Goal: Communication & Community: Answer question/provide support

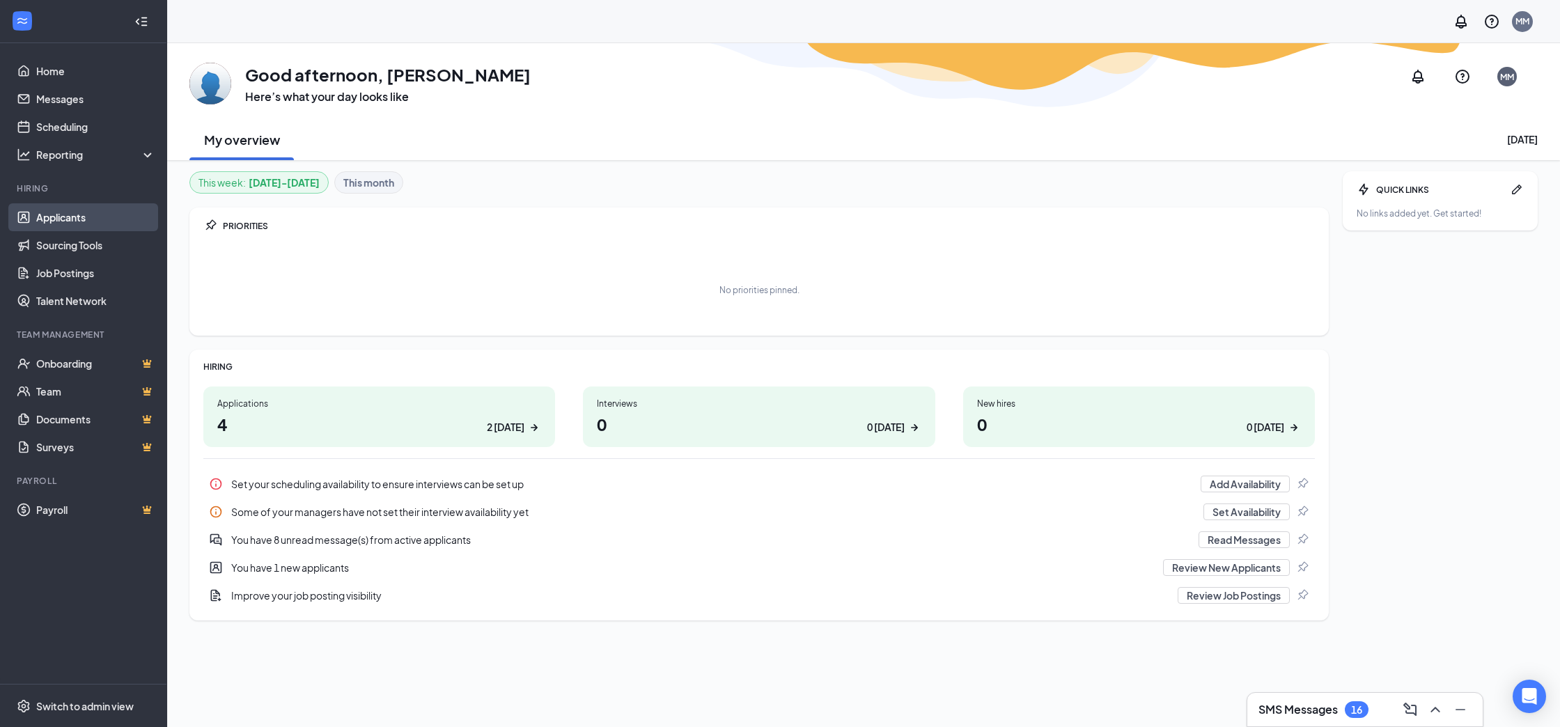
click at [63, 215] on link "Applicants" at bounding box center [95, 217] width 119 height 28
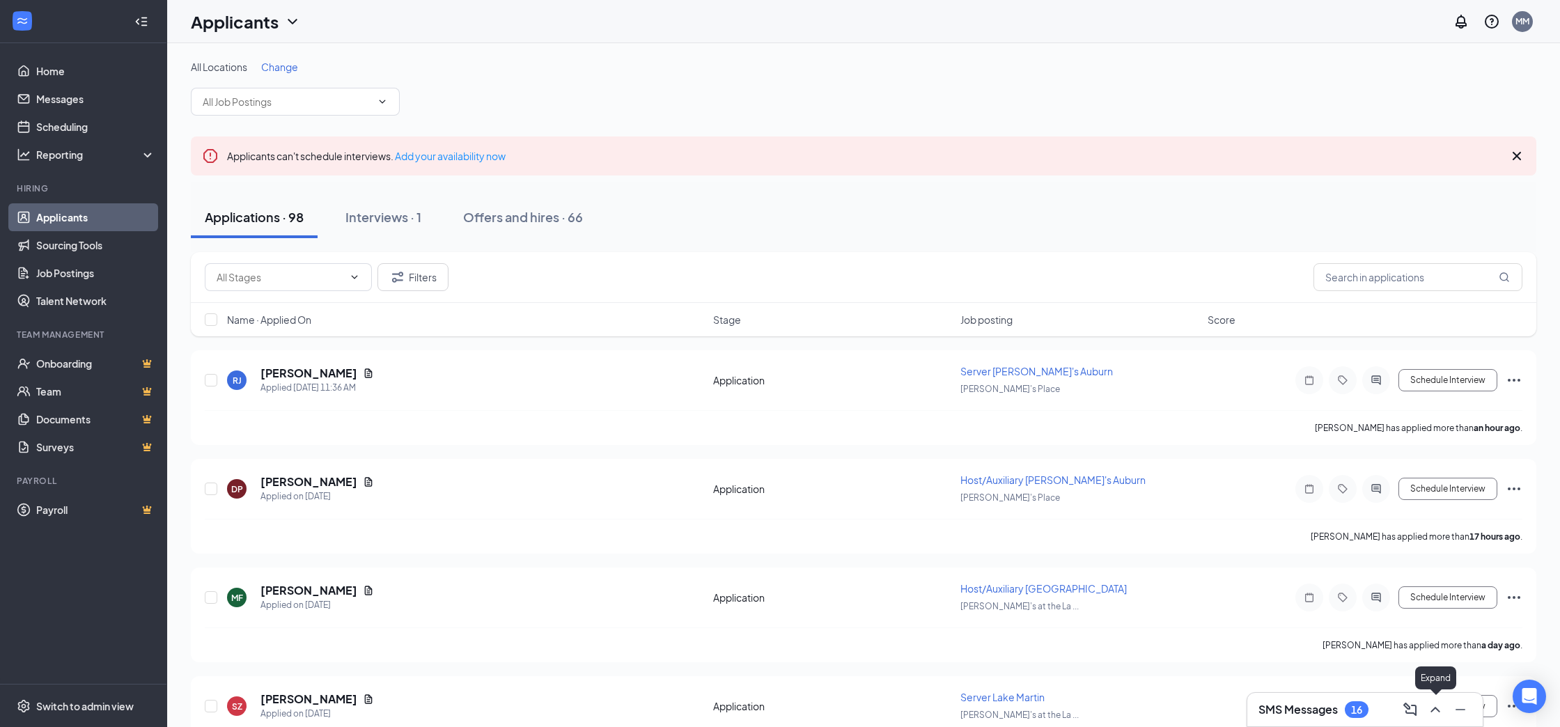
click at [1429, 708] on icon "ChevronUp" at bounding box center [1435, 709] width 17 height 17
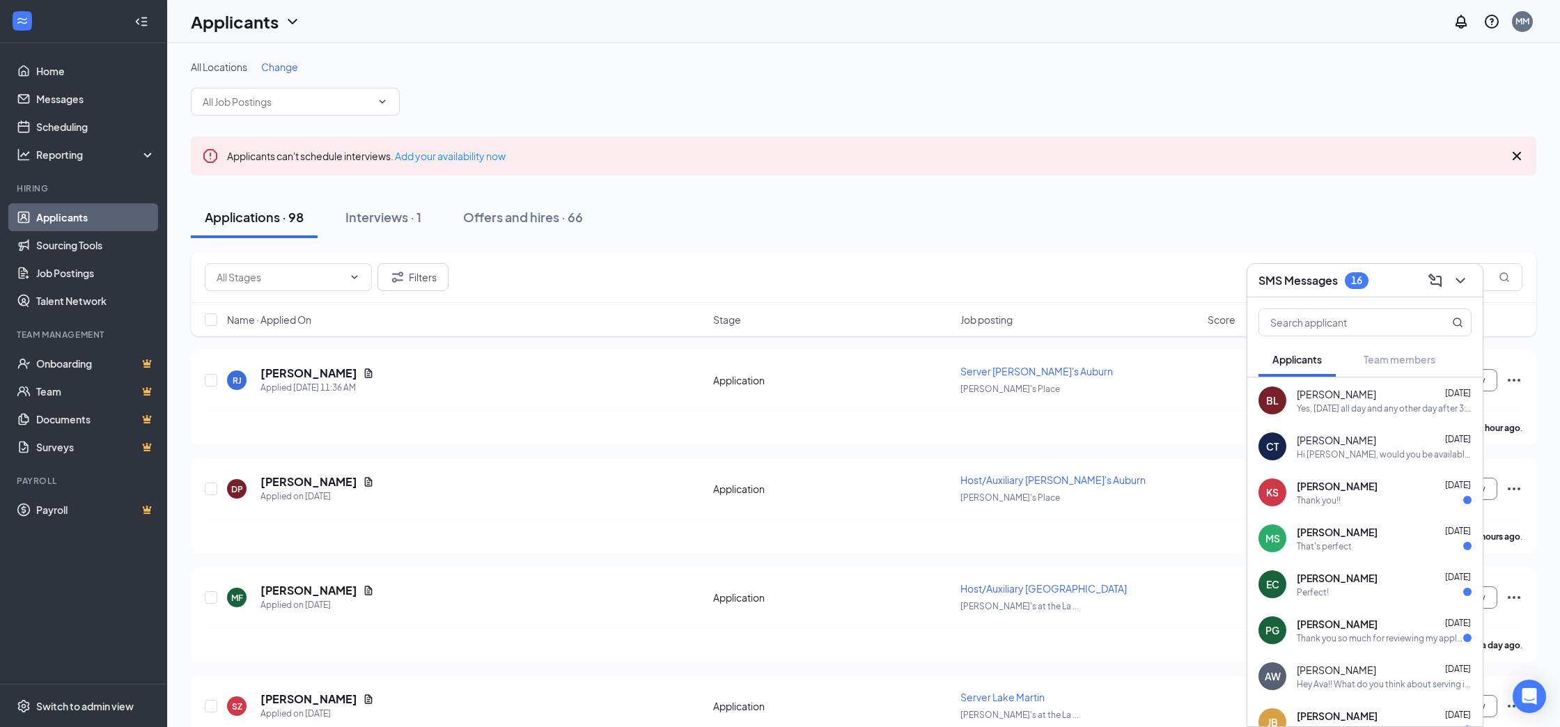
click at [1045, 235] on div "Applications · 98 Interviews · 1 Offers and hires · 66" at bounding box center [864, 217] width 1346 height 42
click at [1457, 280] on icon "ChevronDown" at bounding box center [1460, 280] width 17 height 17
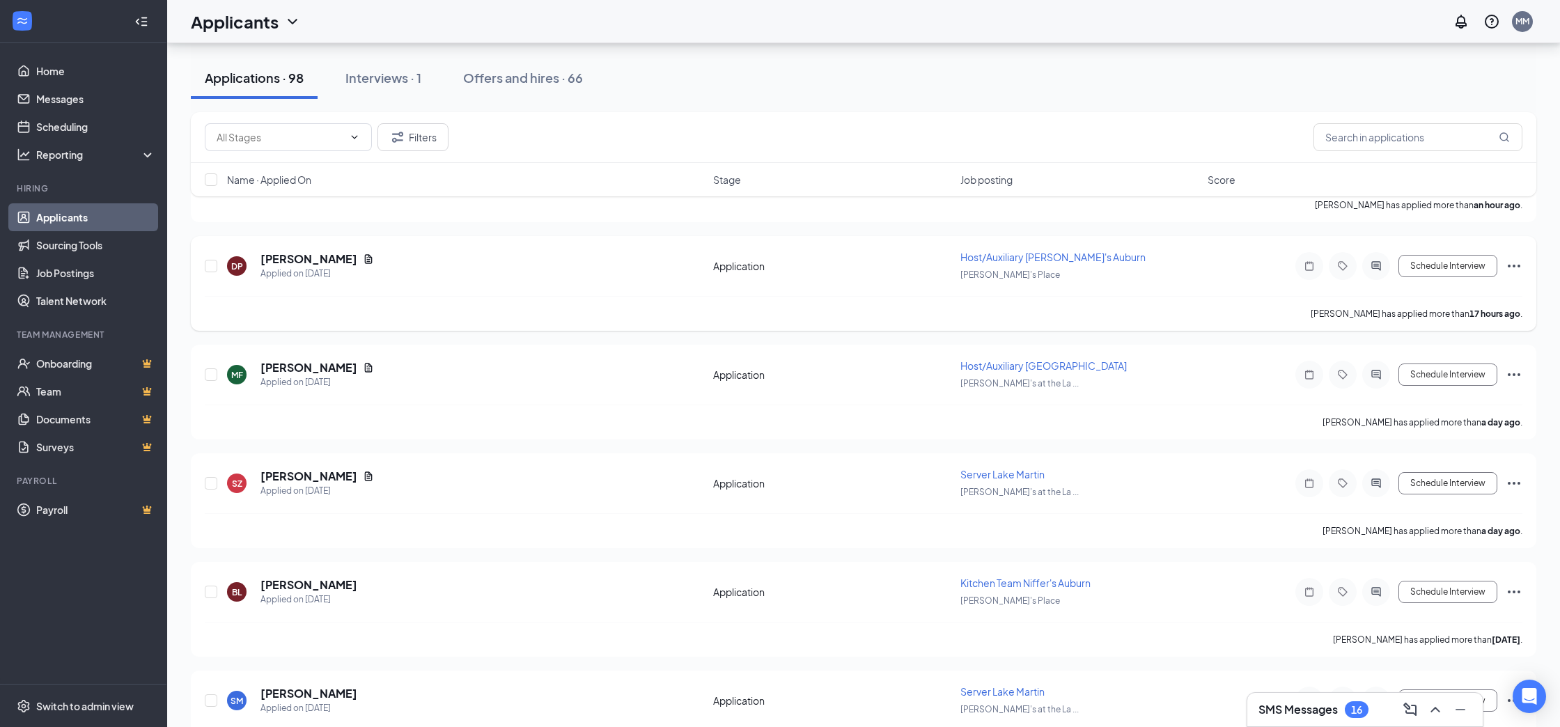
scroll to position [224, 0]
click at [1378, 589] on icon "ActiveChat" at bounding box center [1376, 590] width 17 height 11
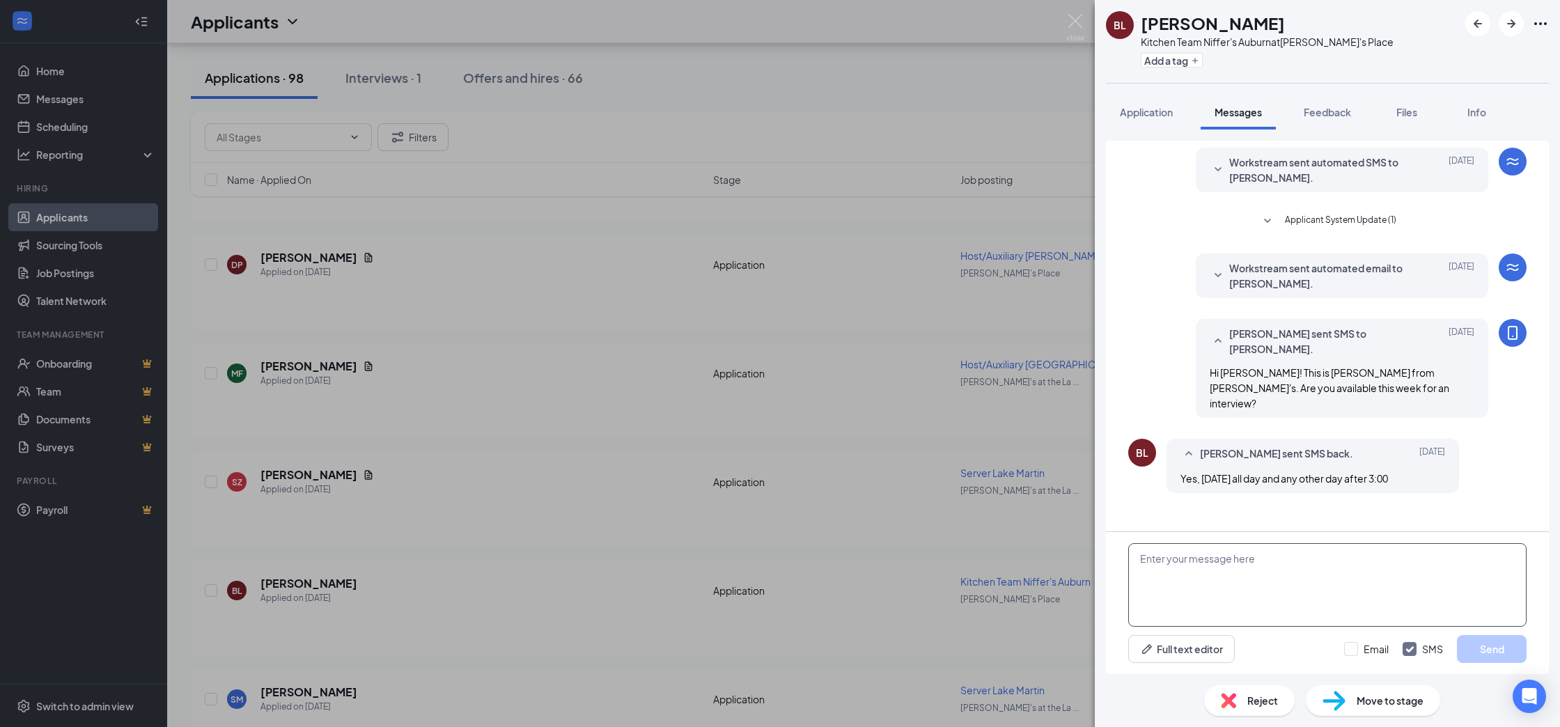
click at [1288, 568] on textarea at bounding box center [1327, 585] width 398 height 84
type textarea "Sorry for the delay! These messages are through a hiring platform and don't go …"
click at [1511, 647] on button "Send" at bounding box center [1492, 649] width 70 height 28
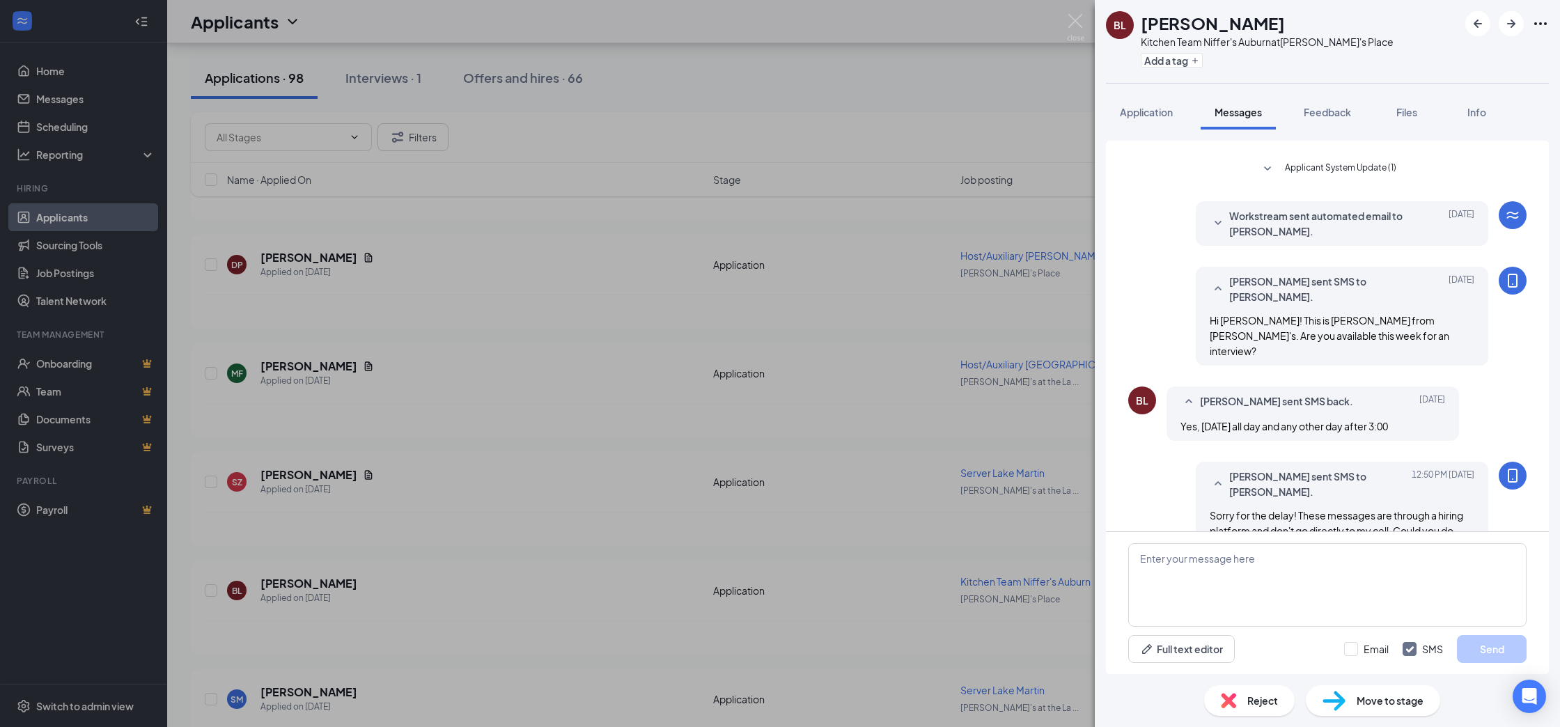
scroll to position [52, 0]
click at [1076, 21] on img at bounding box center [1075, 27] width 17 height 27
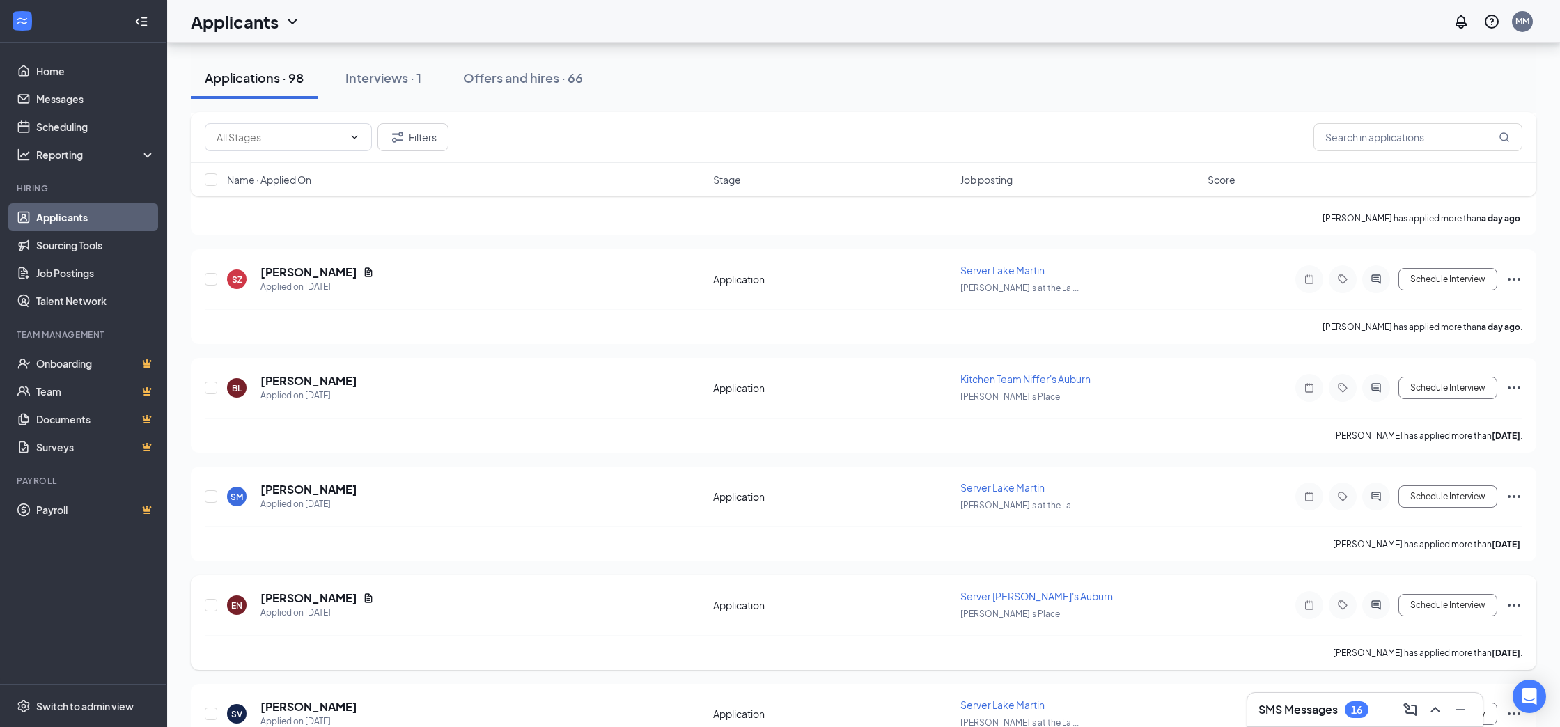
scroll to position [428, 0]
click at [1376, 386] on icon "ActiveChat" at bounding box center [1375, 386] width 9 height 9
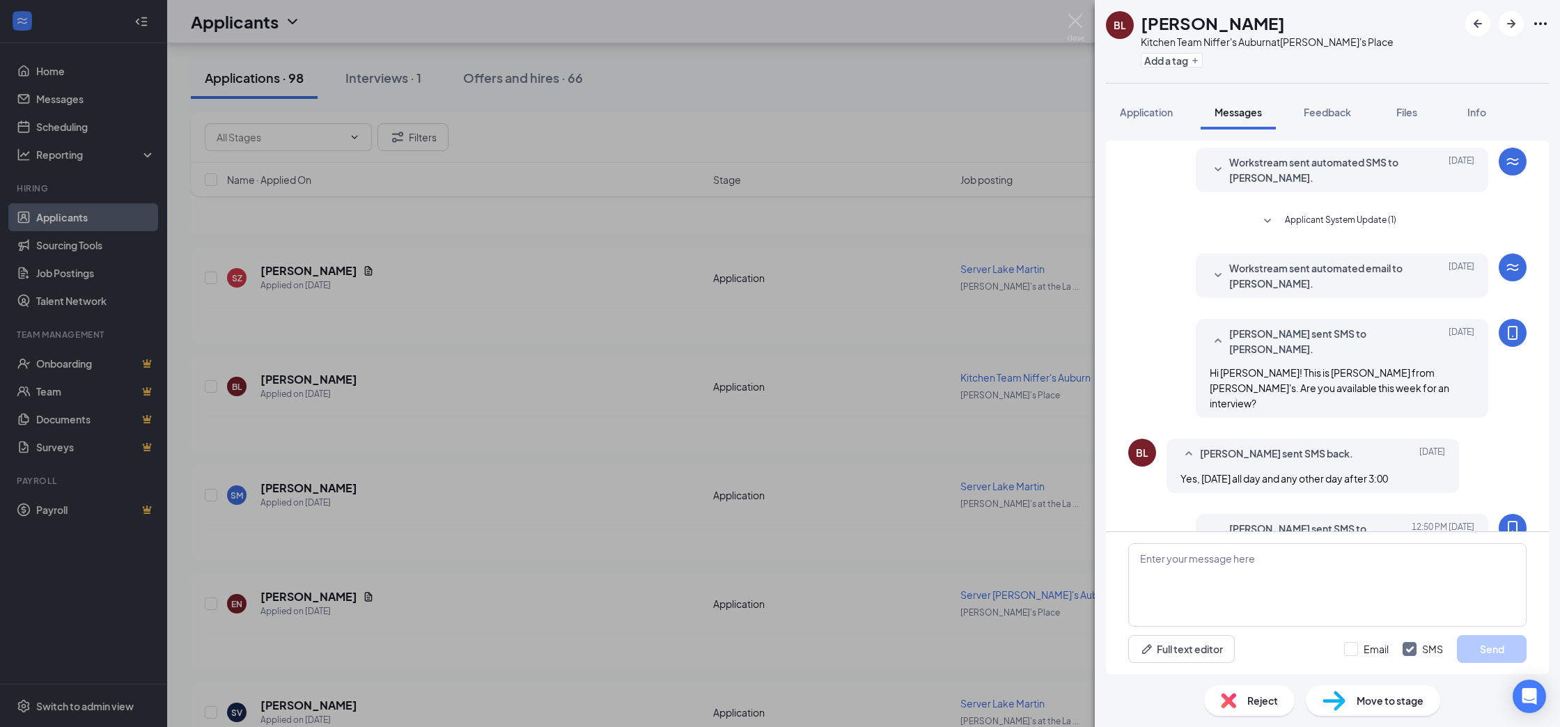
scroll to position [52, 0]
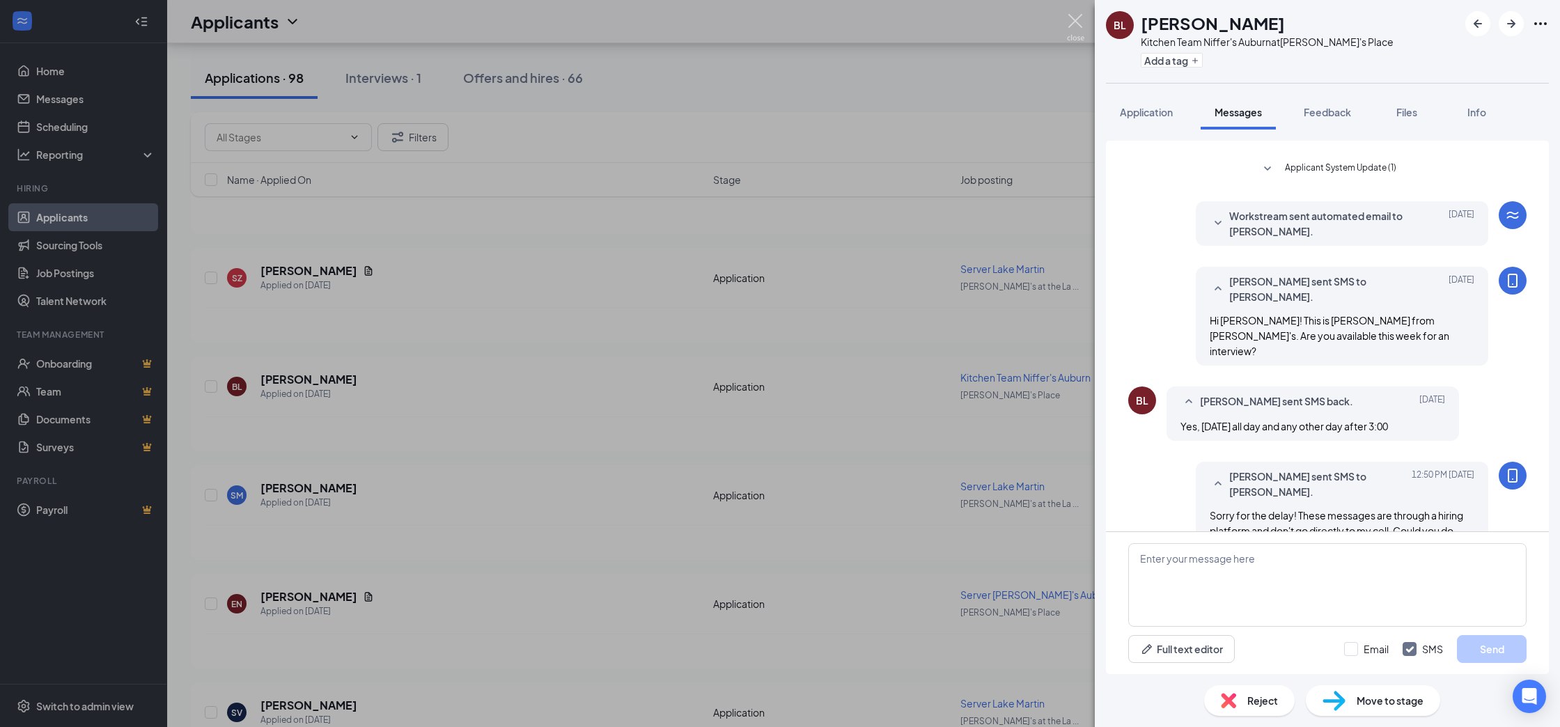
click at [1072, 18] on img at bounding box center [1075, 27] width 17 height 27
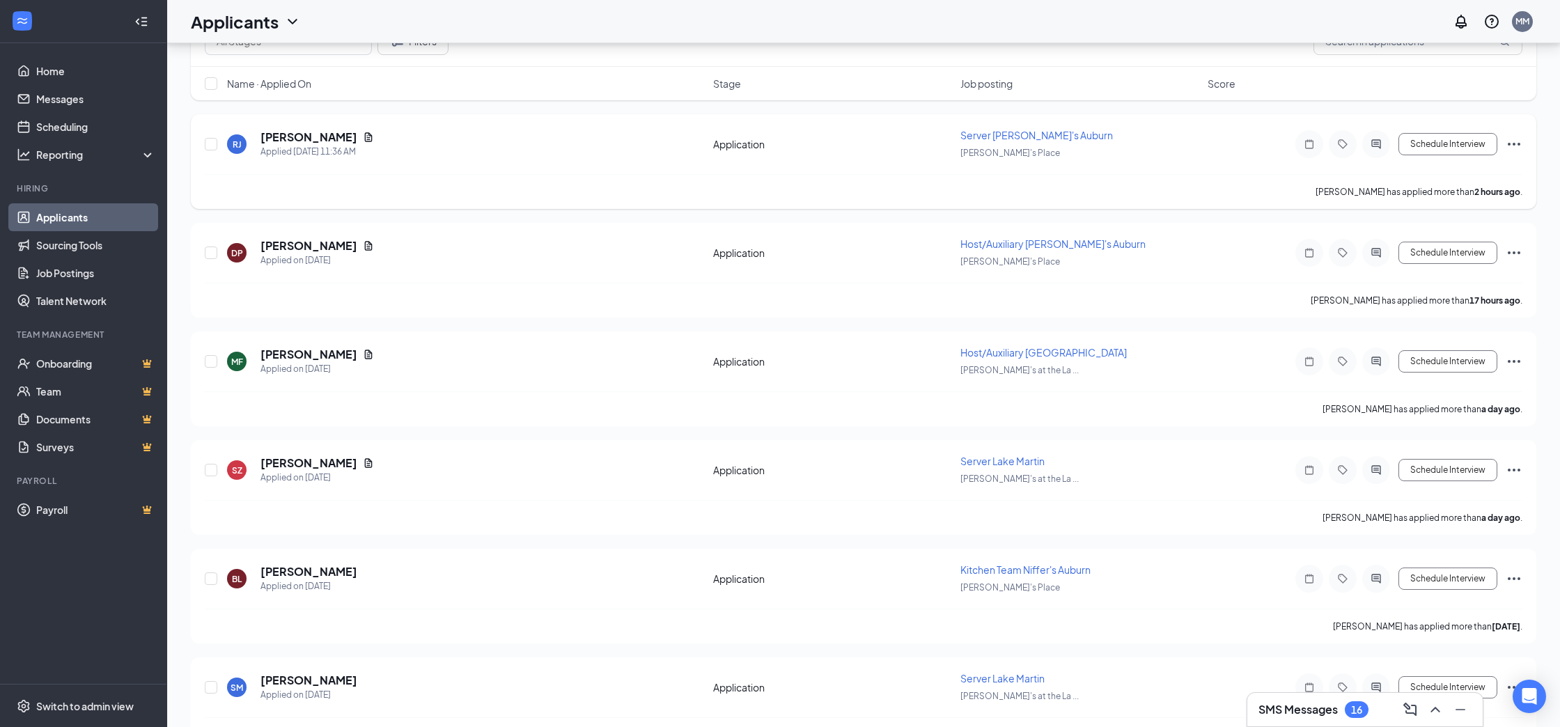
scroll to position [249, 0]
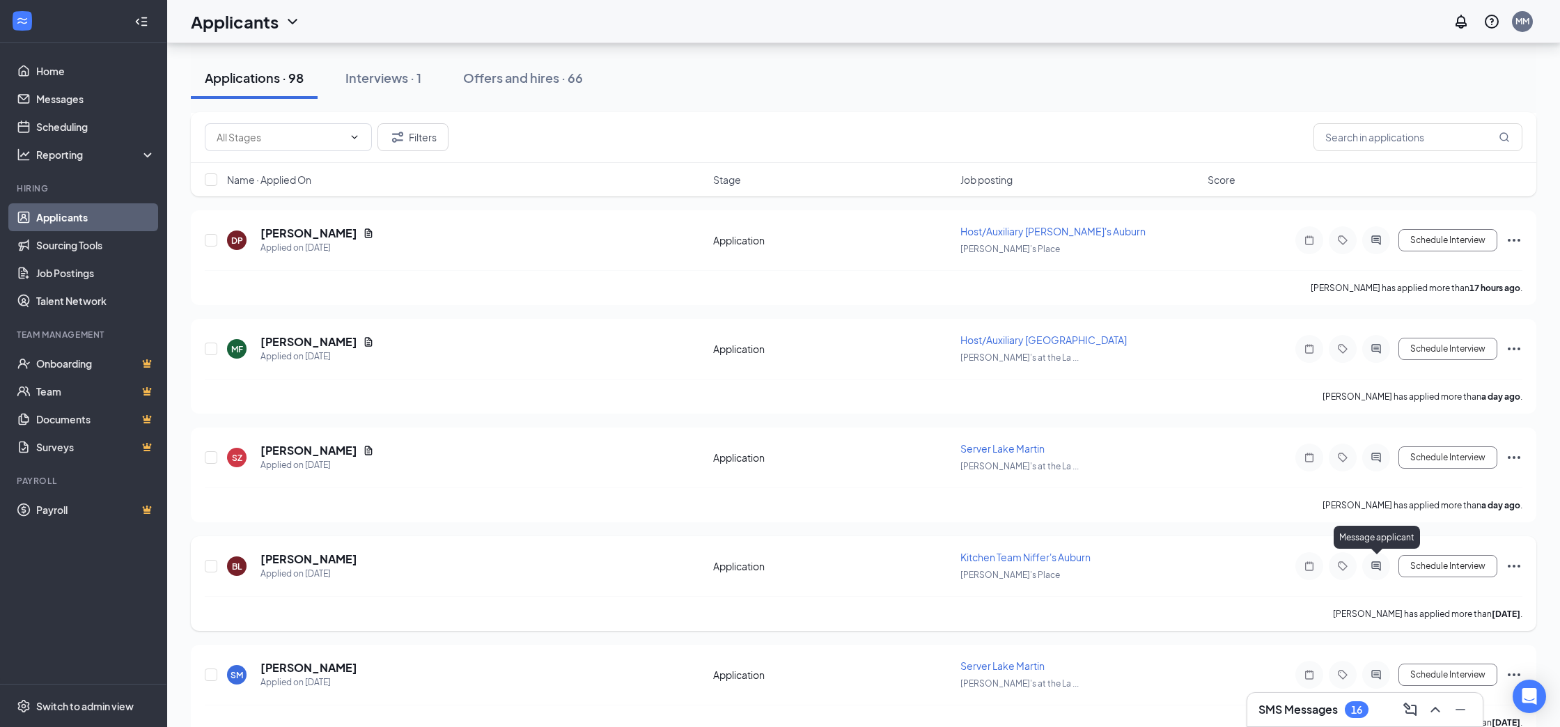
click at [1380, 561] on icon "ActiveChat" at bounding box center [1375, 565] width 9 height 9
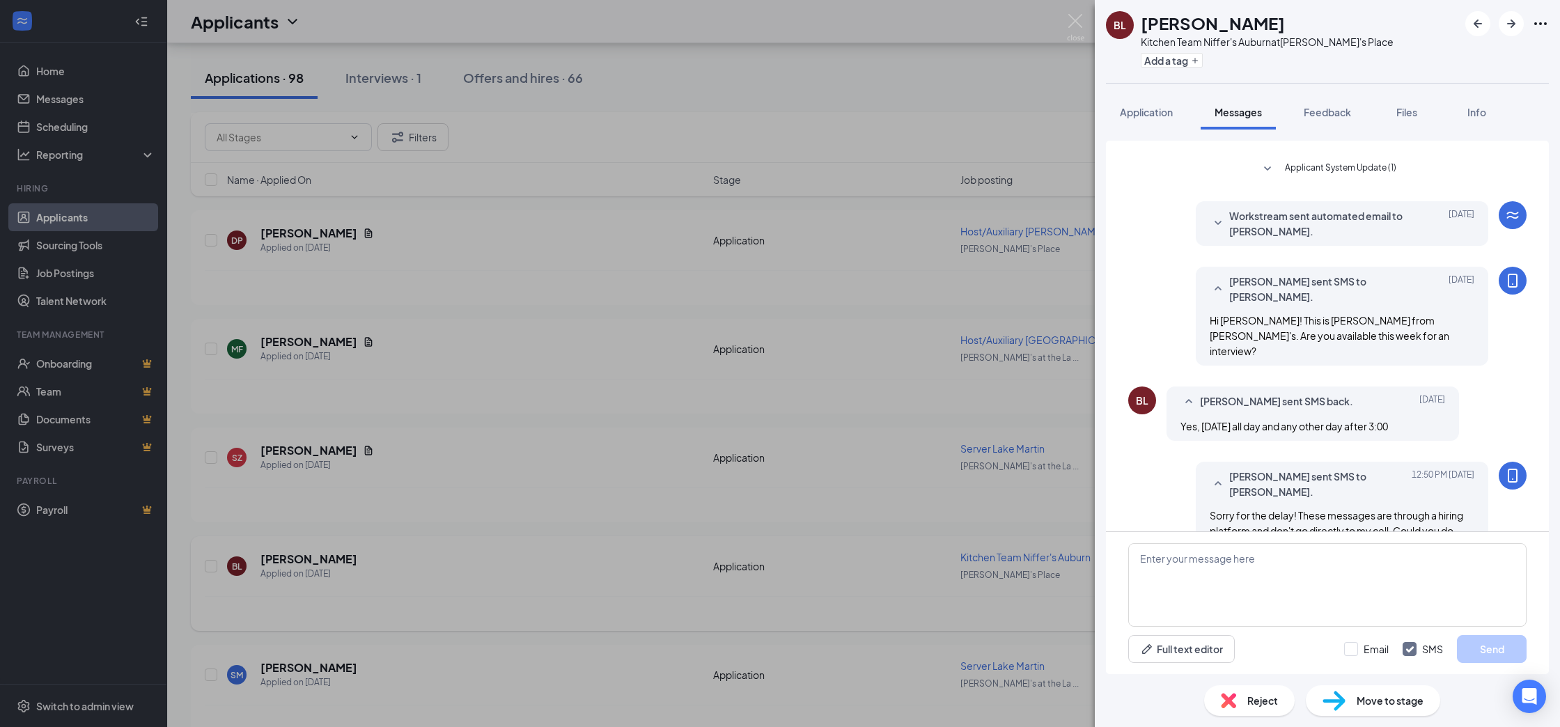
scroll to position [52, 0]
click at [1076, 20] on img at bounding box center [1075, 27] width 17 height 27
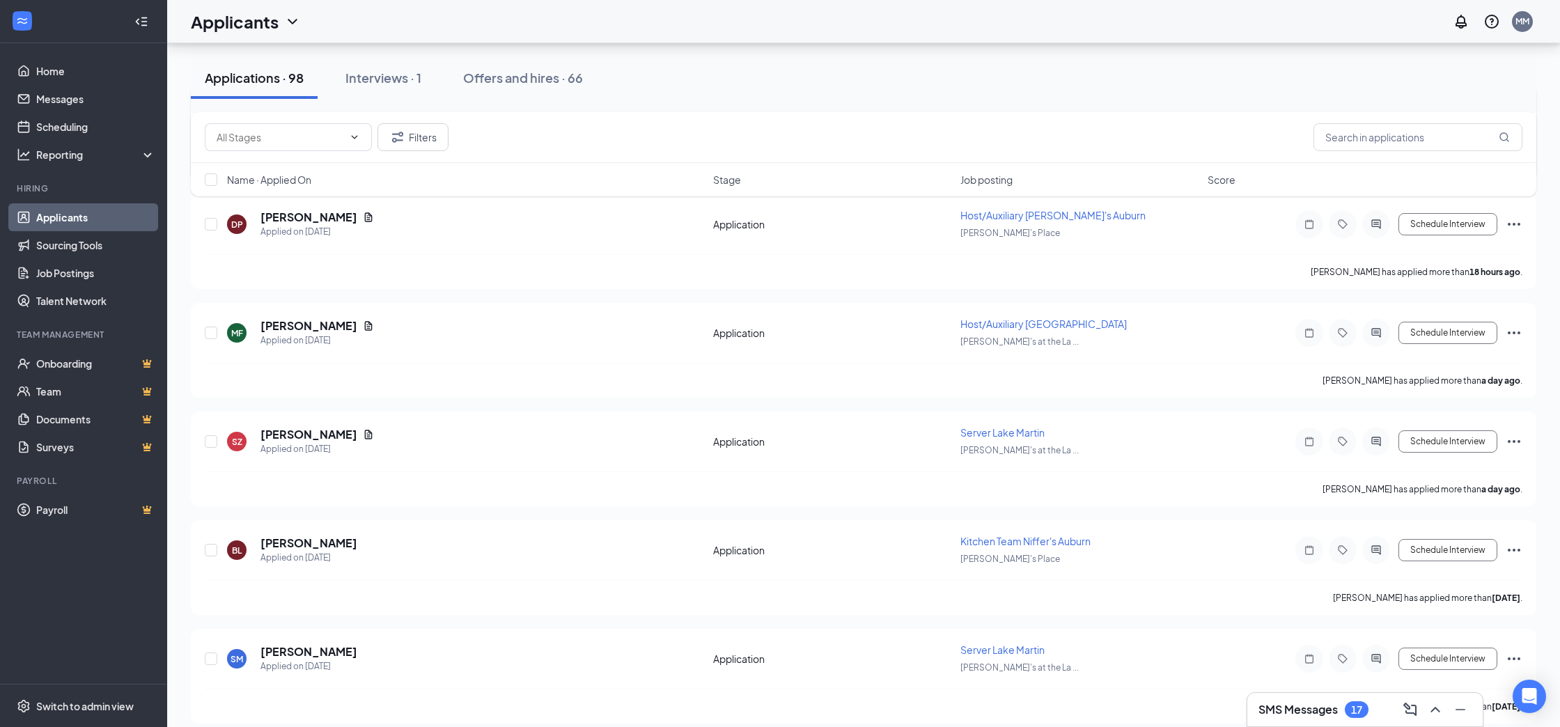
scroll to position [267, 0]
click at [1375, 547] on icon "ActiveChat" at bounding box center [1376, 547] width 17 height 11
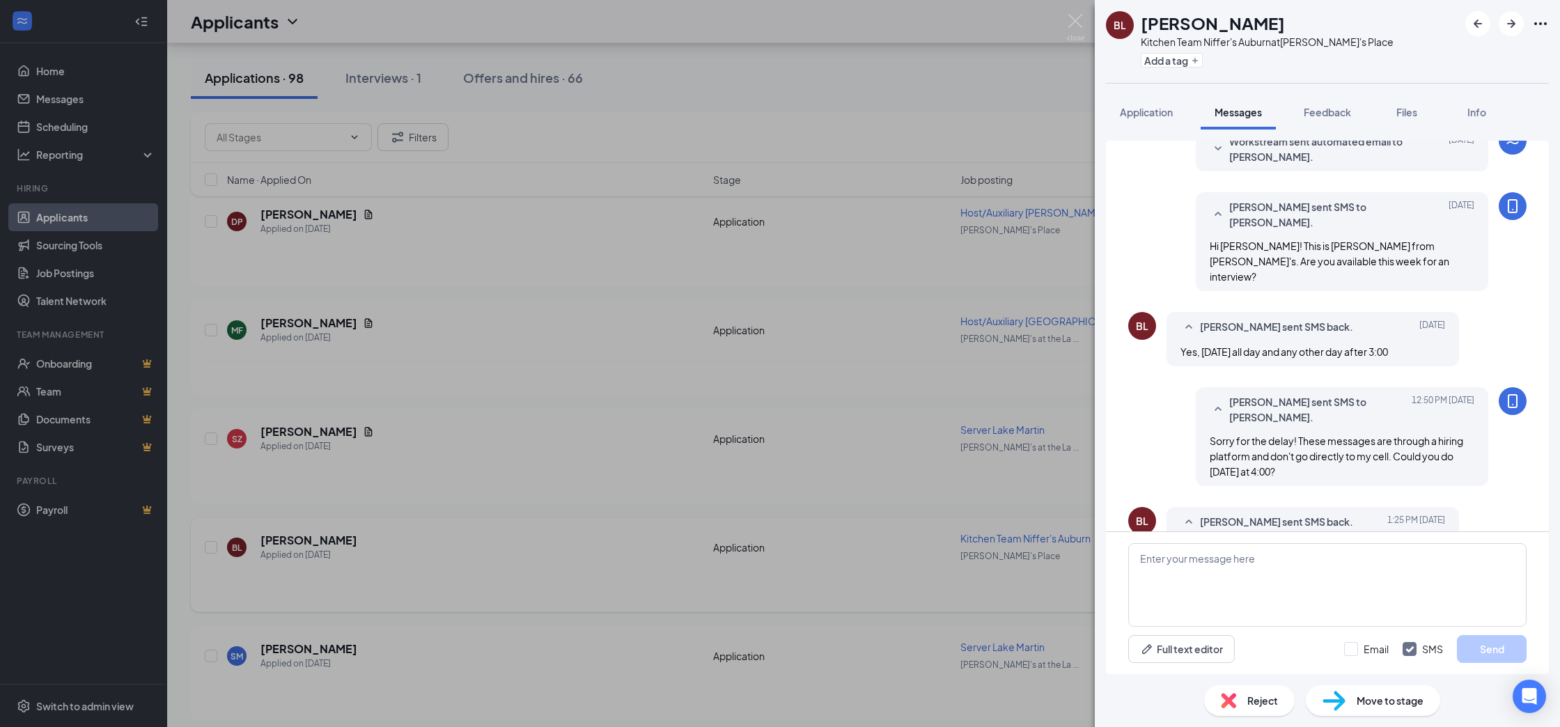
scroll to position [127, 0]
click at [1255, 568] on textarea at bounding box center [1327, 585] width 398 height 84
type textarea "Perfect! You will either meet with me or [PERSON_NAME]. Thanks! See you then!"
click at [1475, 650] on button "Send" at bounding box center [1492, 649] width 70 height 28
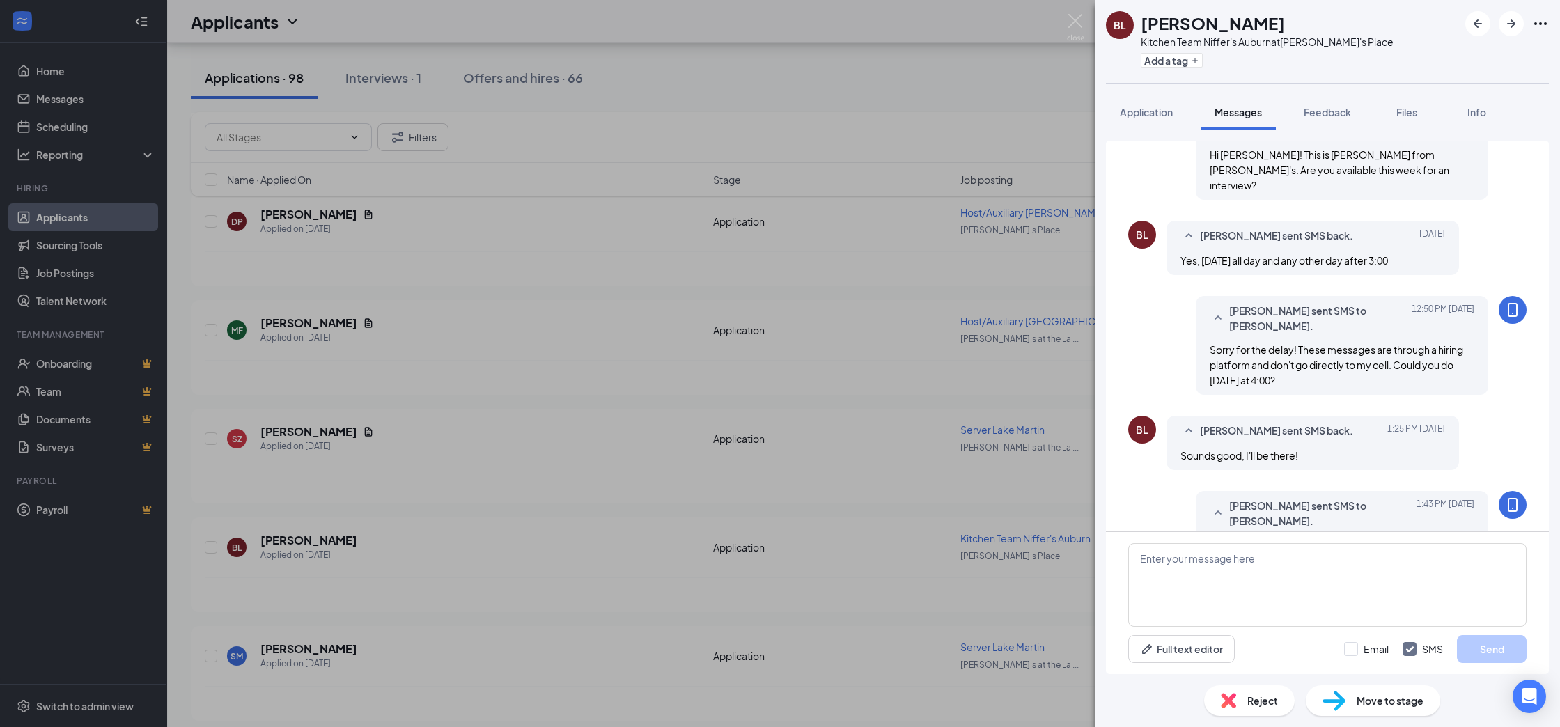
scroll to position [218, 0]
click at [1082, 15] on img at bounding box center [1075, 27] width 17 height 27
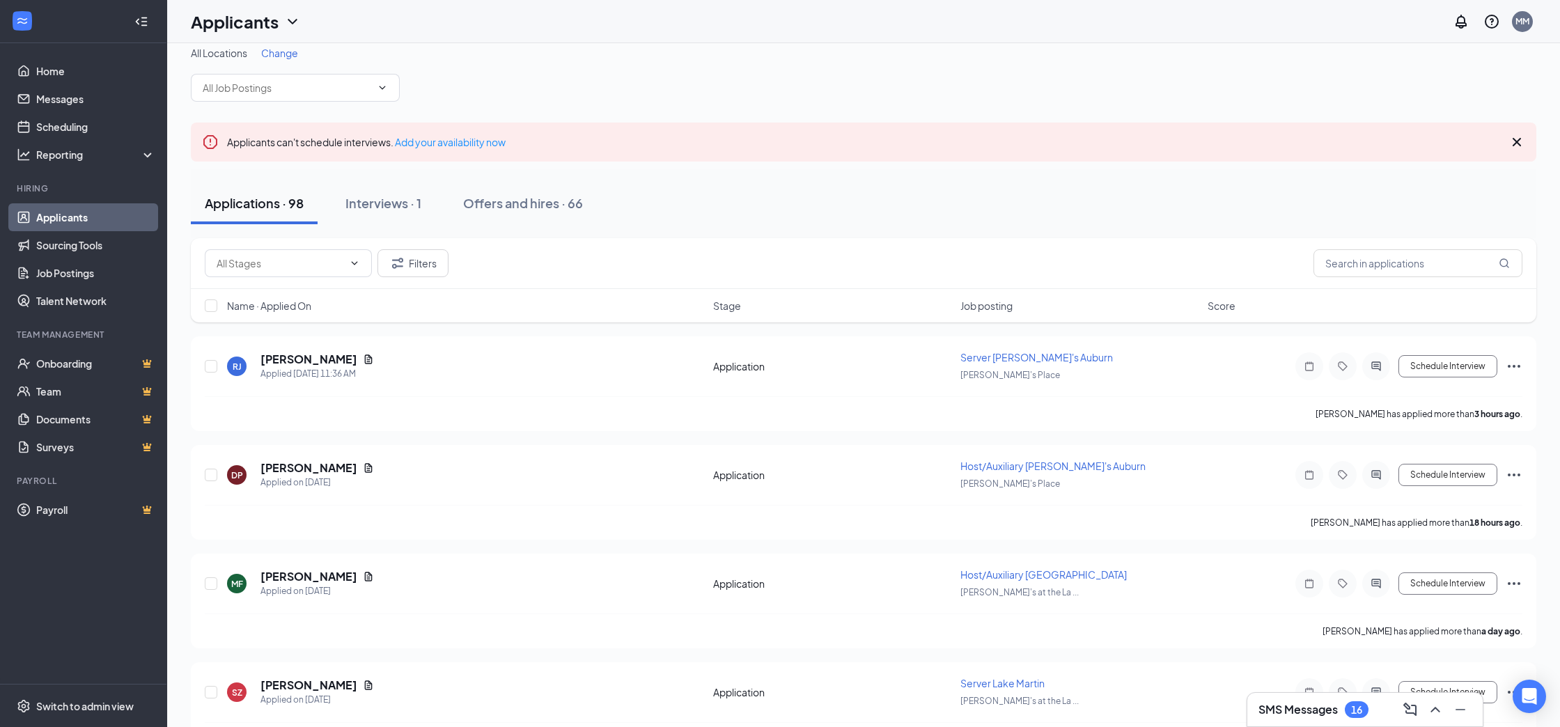
scroll to position [21, 0]
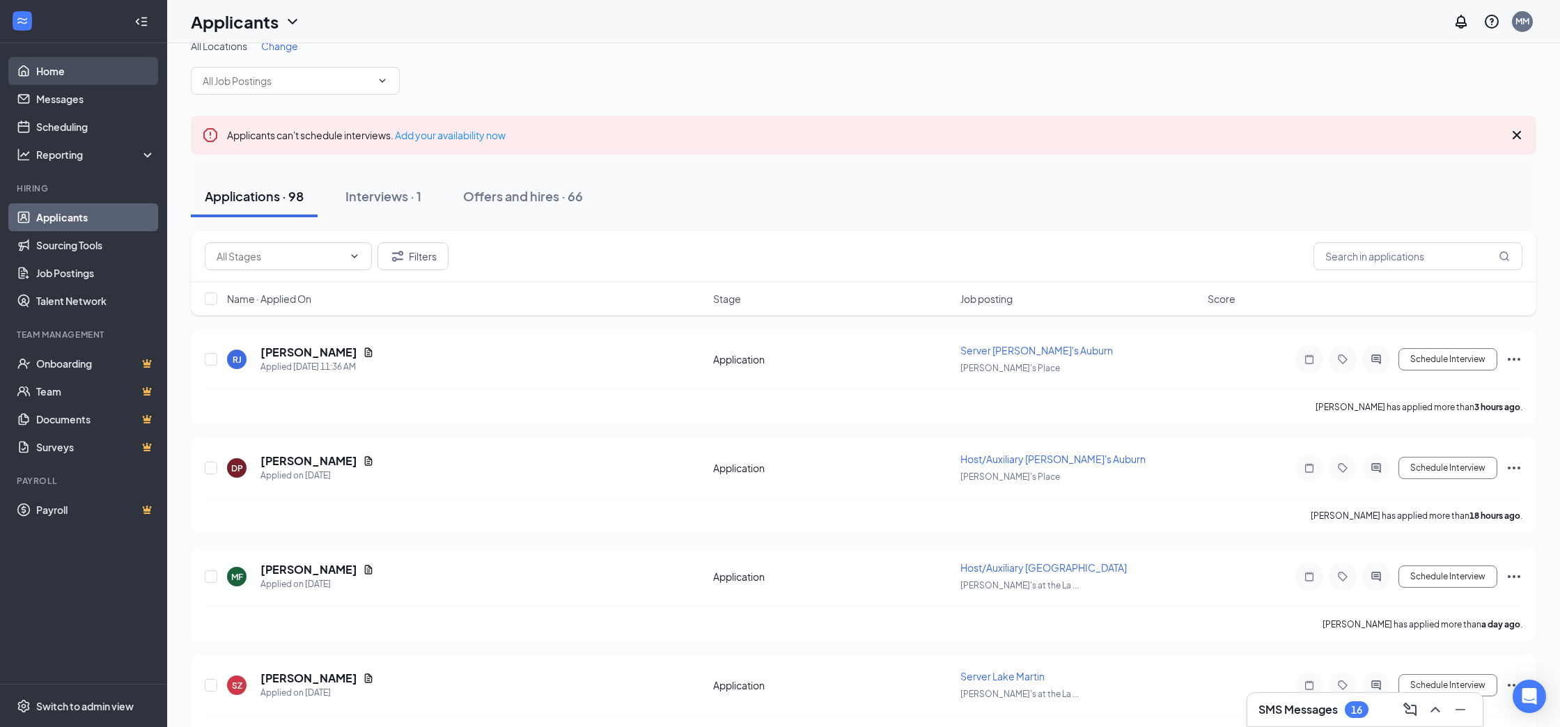
click at [42, 68] on link "Home" at bounding box center [95, 71] width 119 height 28
